Goal: Information Seeking & Learning: Learn about a topic

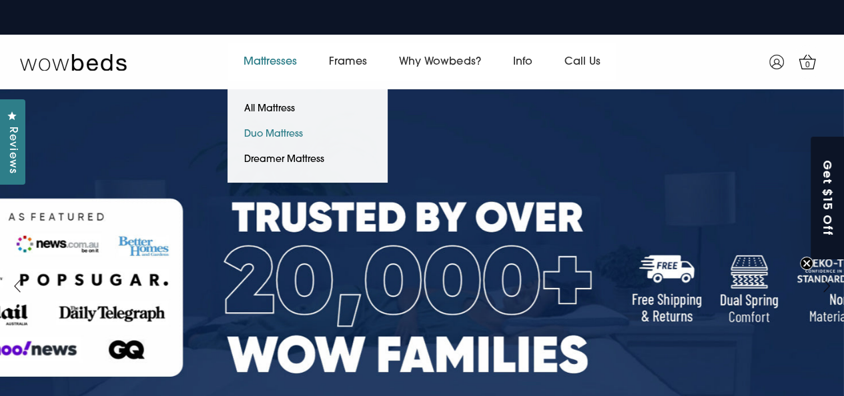
click at [275, 131] on link "Duo Mattress" at bounding box center [273, 134] width 92 height 25
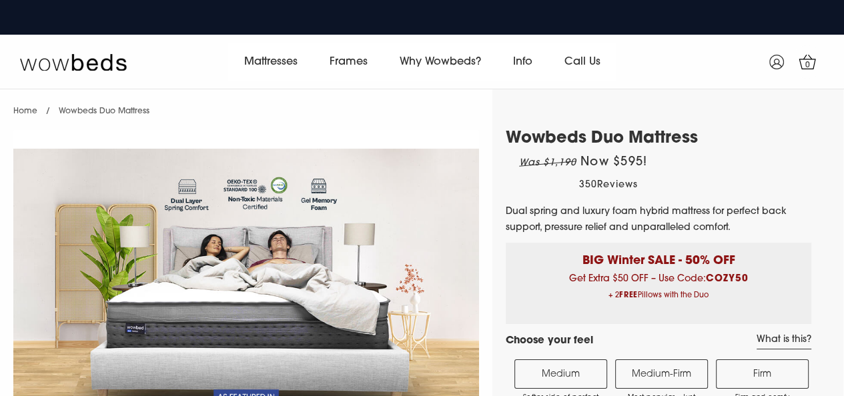
select select "Medium-Firm"
select select "Queen"
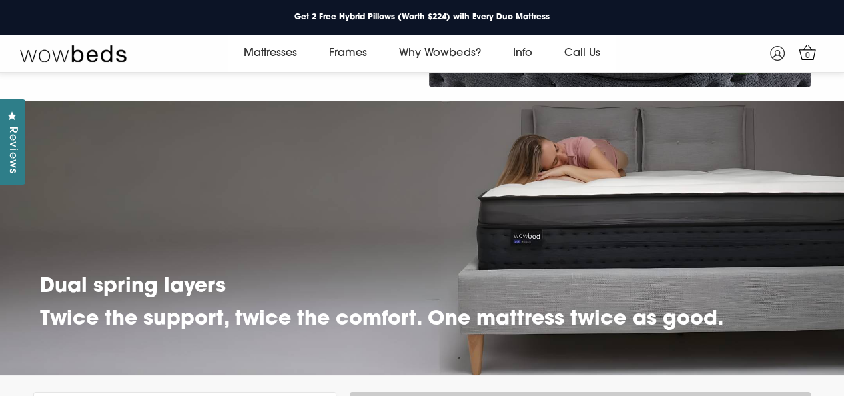
scroll to position [3518, 0]
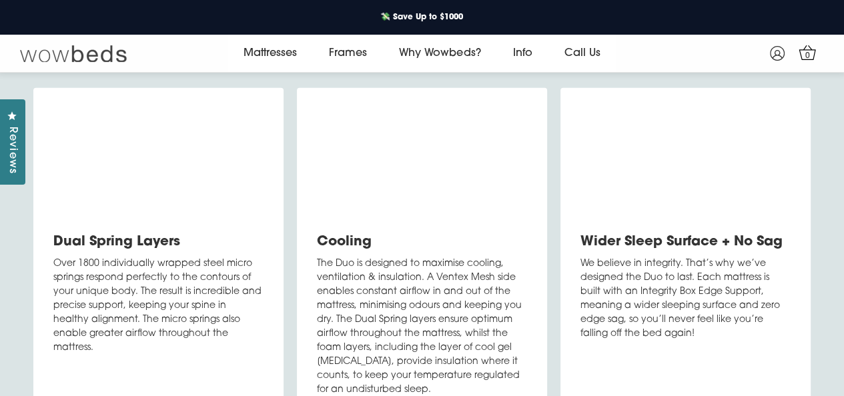
click at [53, 57] on img at bounding box center [73, 53] width 107 height 19
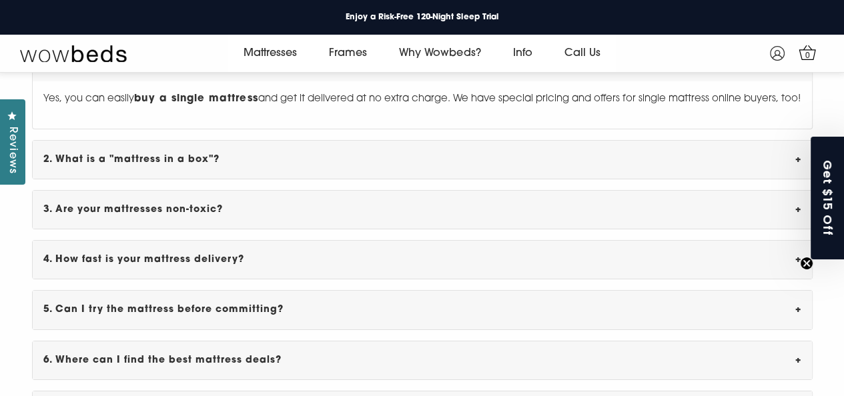
scroll to position [3761, 0]
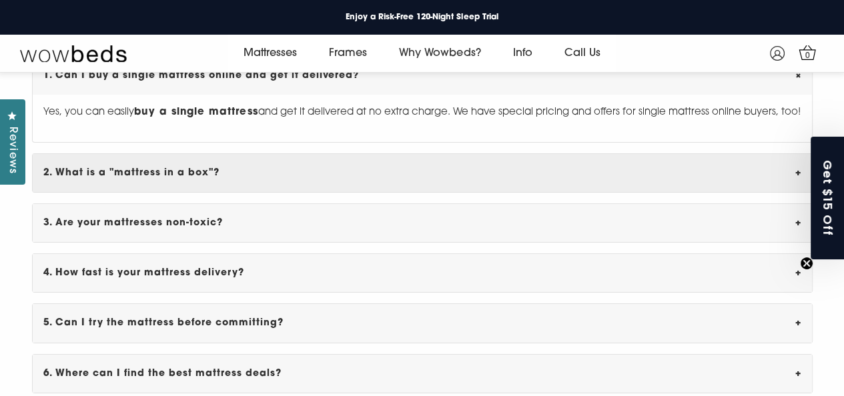
click at [198, 173] on div "2. What is a "mattress in a box"? +" at bounding box center [422, 173] width 779 height 38
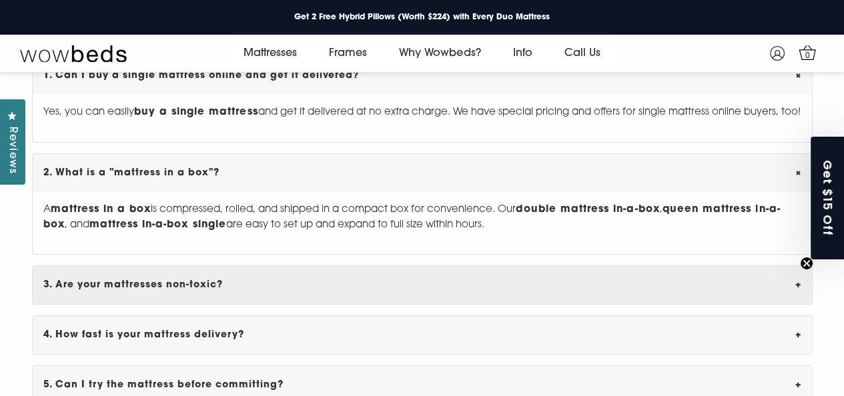
click at [174, 288] on div "3. Are your mattresses non-toxic? +" at bounding box center [422, 285] width 779 height 38
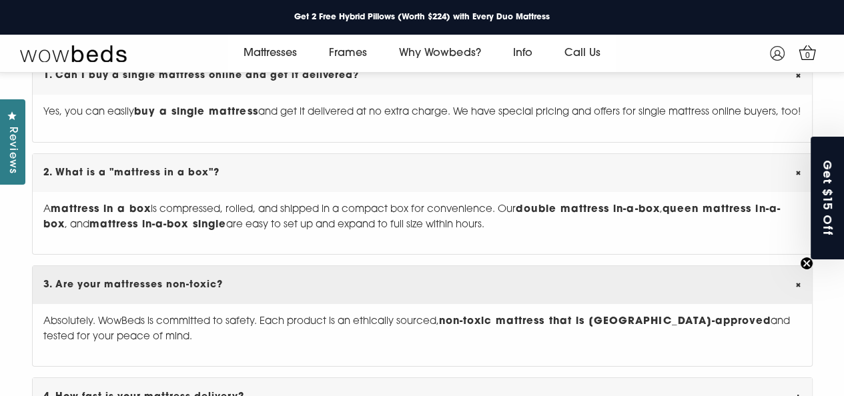
scroll to position [3961, 0]
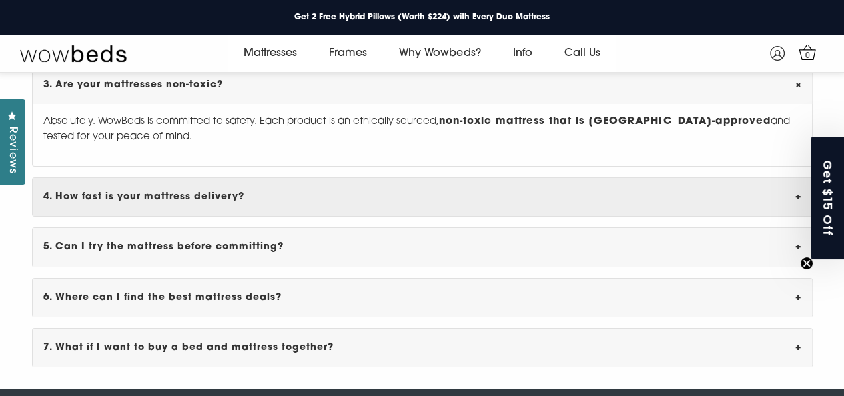
click at [205, 201] on div "4. How fast is your mattress delivery? +" at bounding box center [422, 197] width 779 height 38
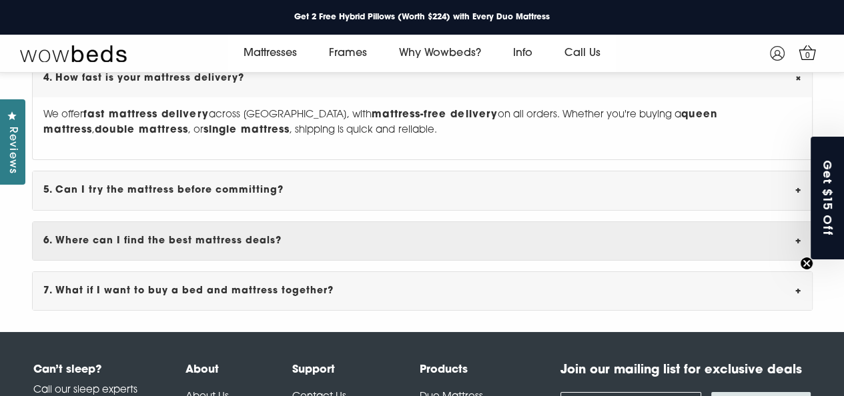
scroll to position [4095, 0]
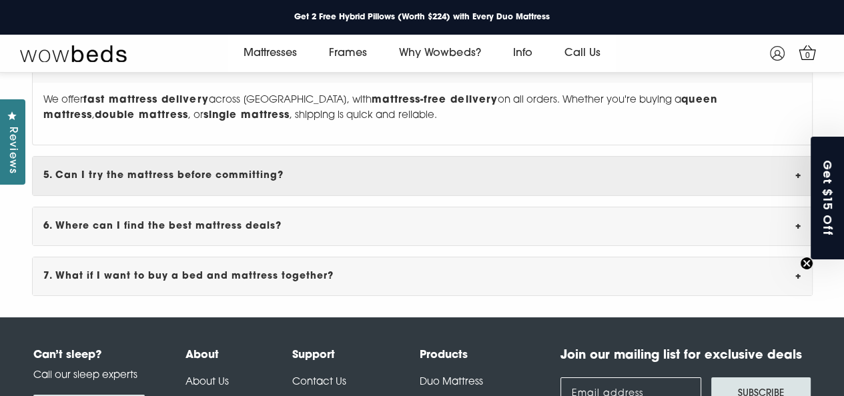
click at [239, 183] on div "5. Can I try the mattress before committing? +" at bounding box center [422, 176] width 779 height 38
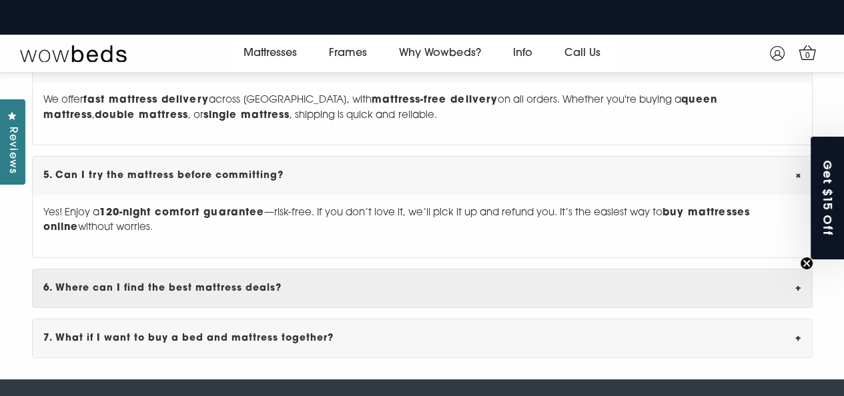
click at [227, 281] on div "6. Where can I find the best mattress deals? +" at bounding box center [422, 288] width 779 height 38
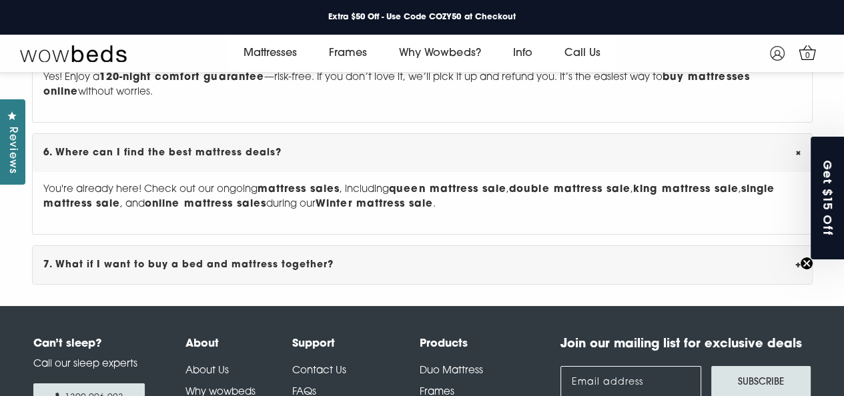
scroll to position [4295, 0]
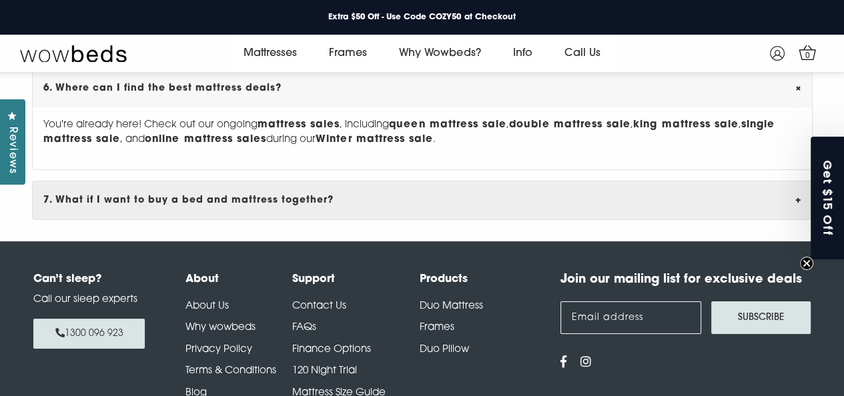
click at [270, 205] on div "7. What if I want to buy a bed and mattress together? +" at bounding box center [422, 200] width 779 height 38
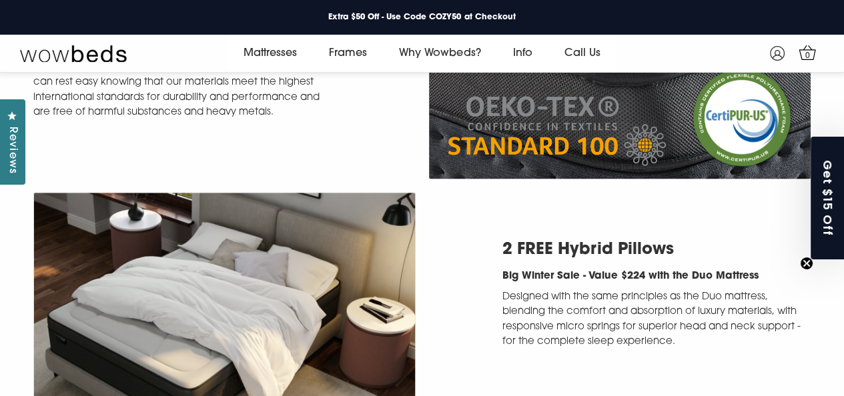
scroll to position [1894, 0]
